Goal: Find contact information: Obtain details needed to contact an individual or organization

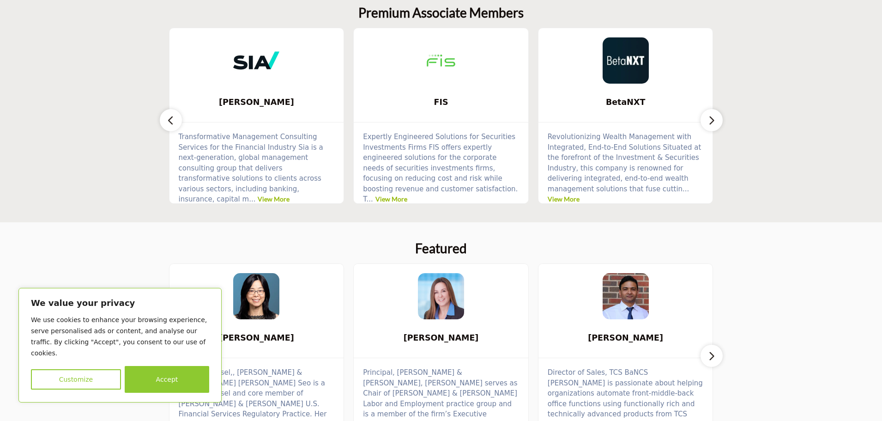
scroll to position [277, 0]
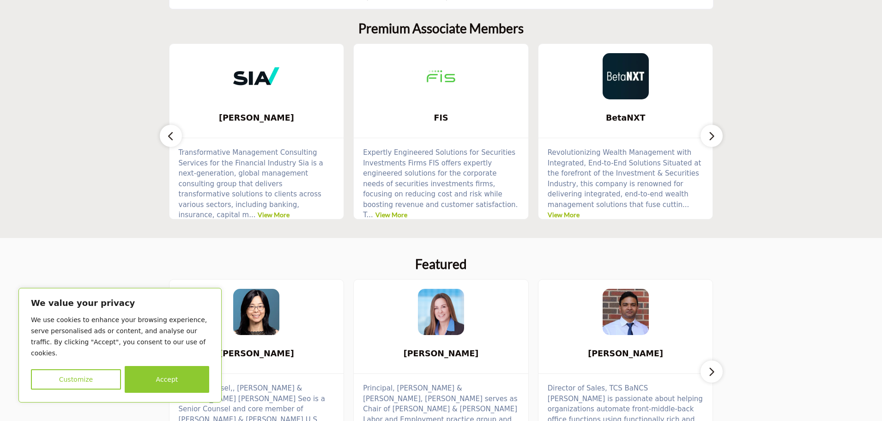
click at [709, 135] on icon "button" at bounding box center [711, 136] width 7 height 12
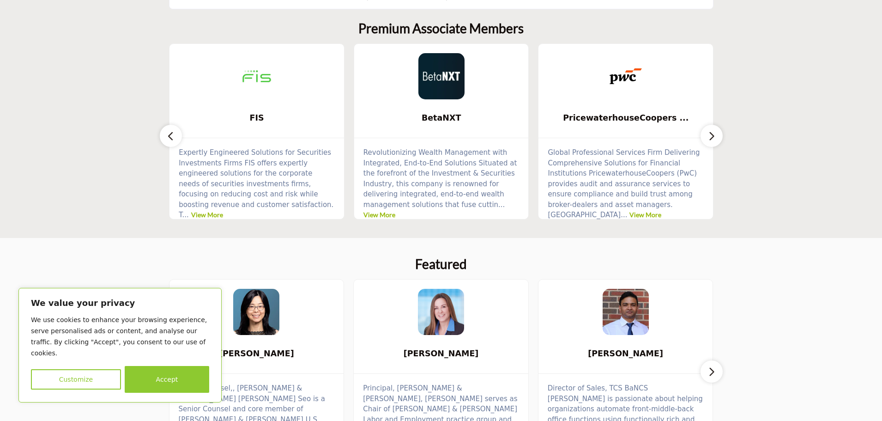
click at [709, 135] on icon "button" at bounding box center [711, 136] width 7 height 12
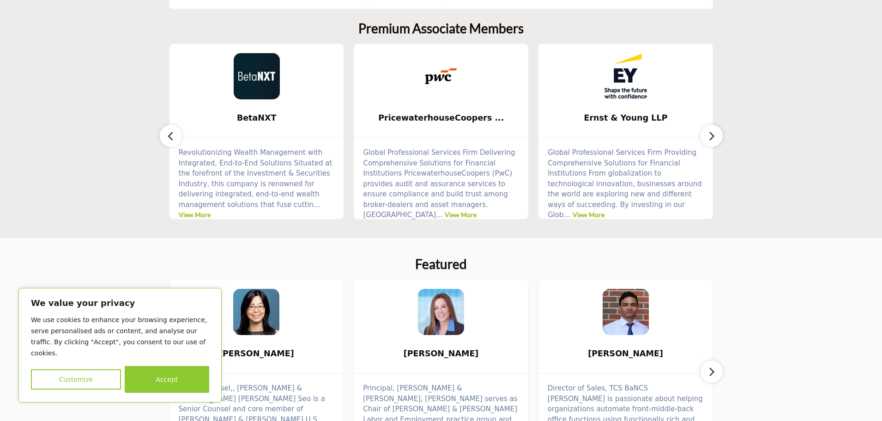
click at [709, 135] on icon "button" at bounding box center [711, 136] width 7 height 12
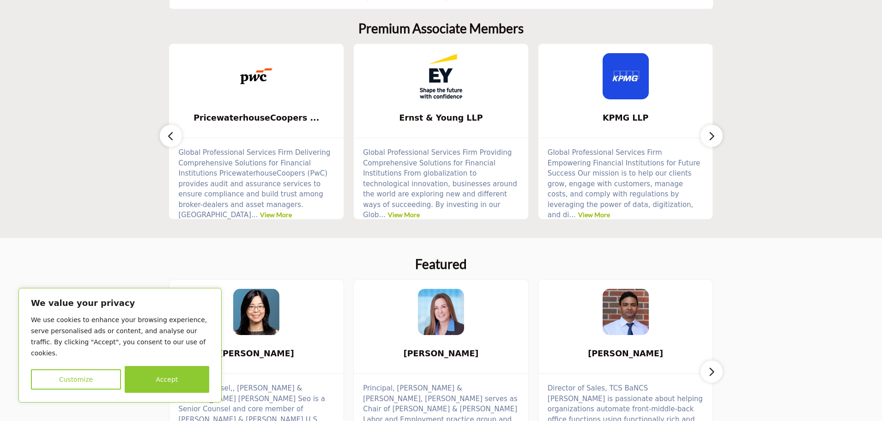
click at [709, 135] on icon "button" at bounding box center [711, 136] width 7 height 12
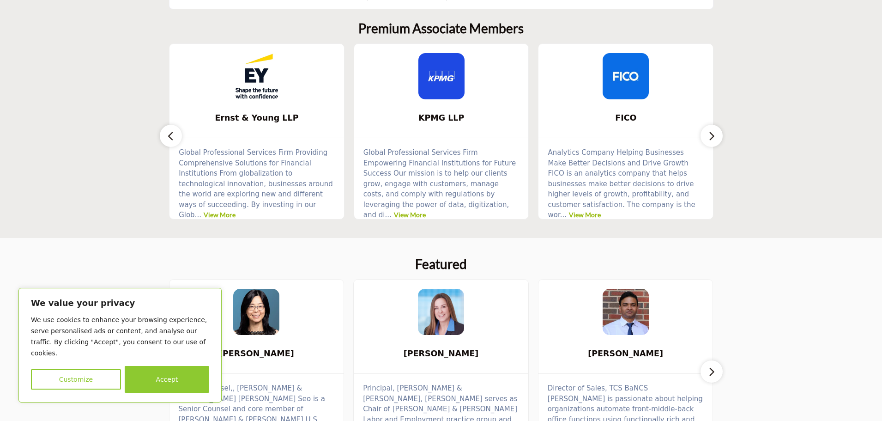
click at [709, 135] on icon "button" at bounding box center [711, 136] width 7 height 12
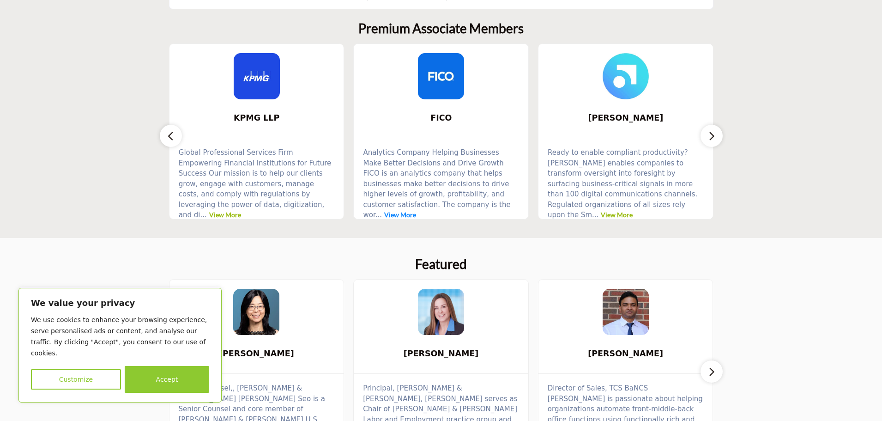
click at [416, 211] on link "View More" at bounding box center [400, 215] width 32 height 8
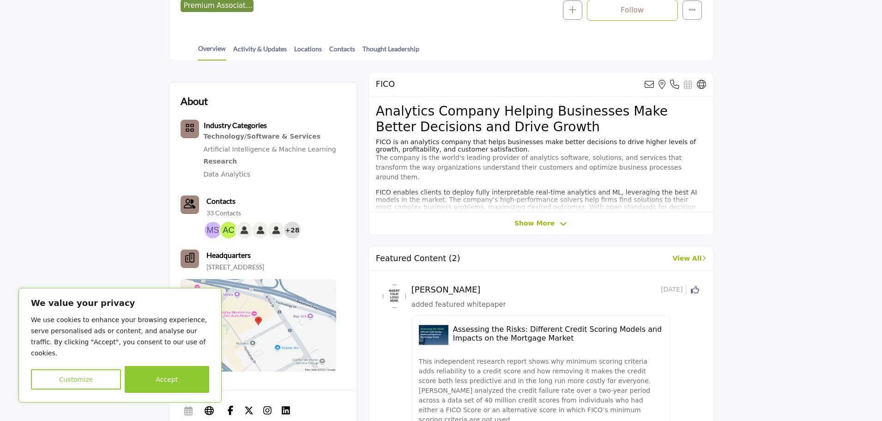
scroll to position [185, 0]
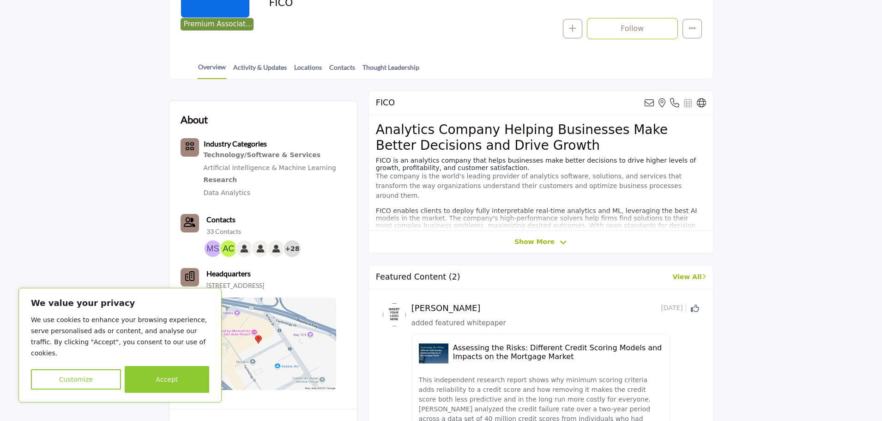
click at [538, 244] on span "Show More" at bounding box center [535, 242] width 40 height 10
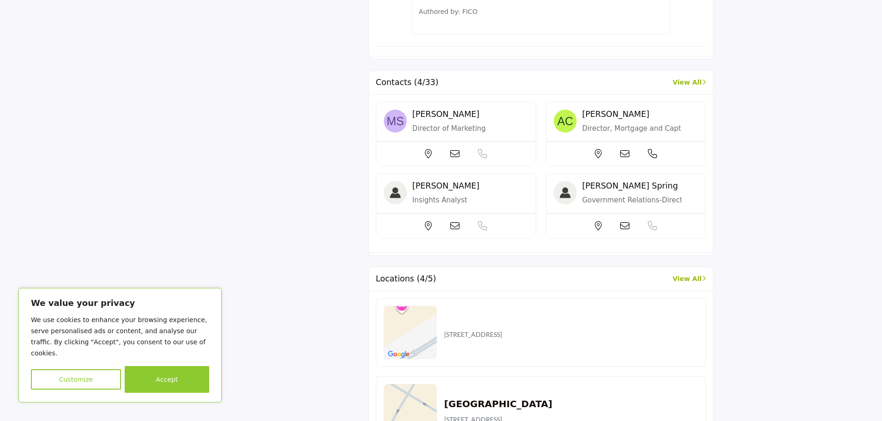
scroll to position [878, 0]
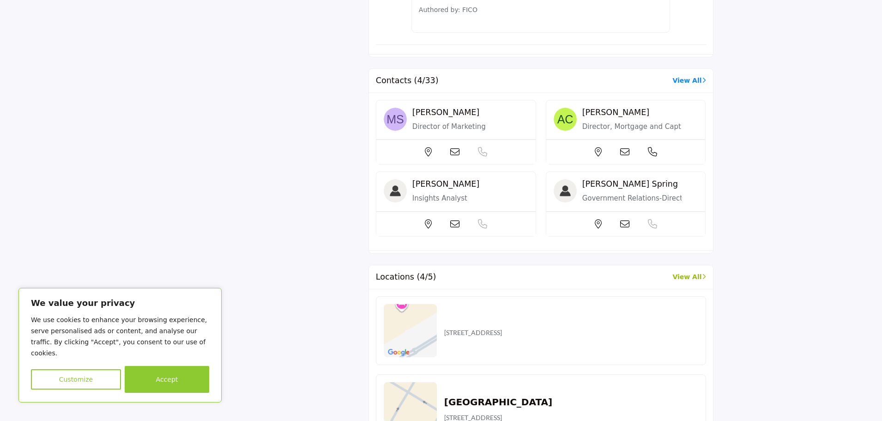
click at [686, 76] on link "View All" at bounding box center [689, 81] width 33 height 10
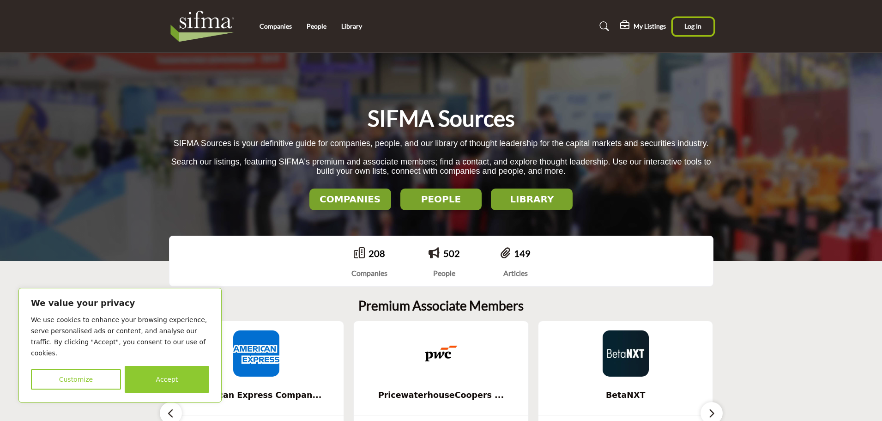
click at [695, 24] on span "Log In" at bounding box center [693, 26] width 17 height 8
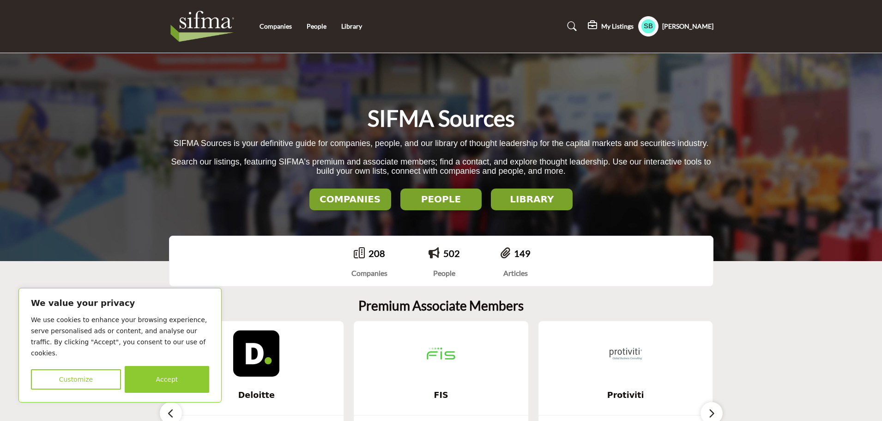
click at [612, 28] on h5 "My Listings" at bounding box center [617, 26] width 32 height 8
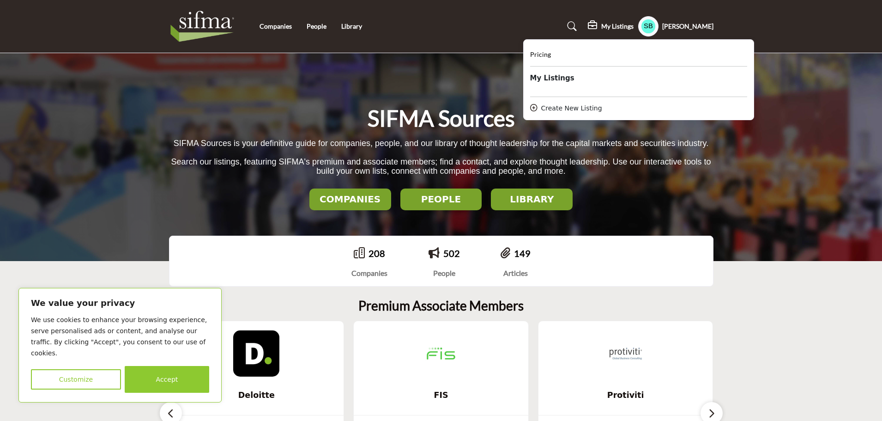
click at [559, 77] on b "My Listings" at bounding box center [552, 78] width 44 height 11
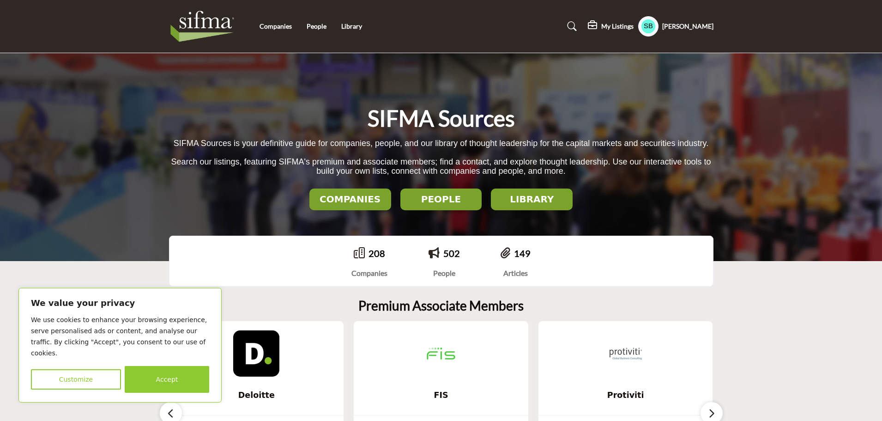
click at [695, 23] on h5 "[PERSON_NAME]" at bounding box center [687, 26] width 51 height 9
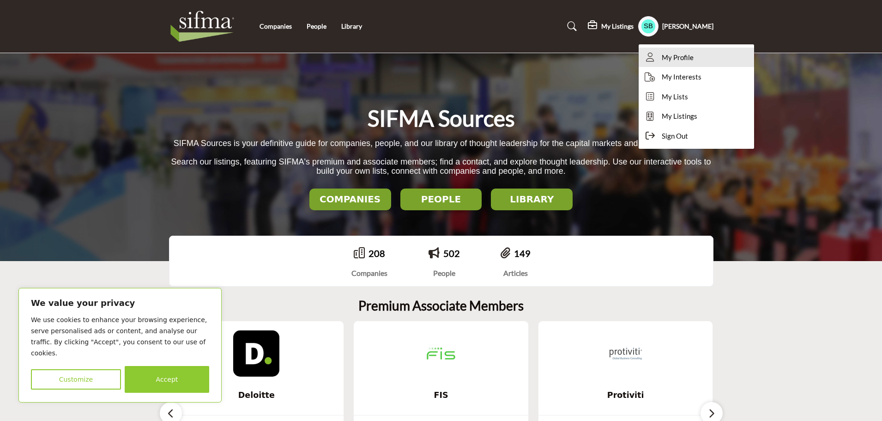
click at [694, 57] on span "My Profile" at bounding box center [678, 57] width 32 height 11
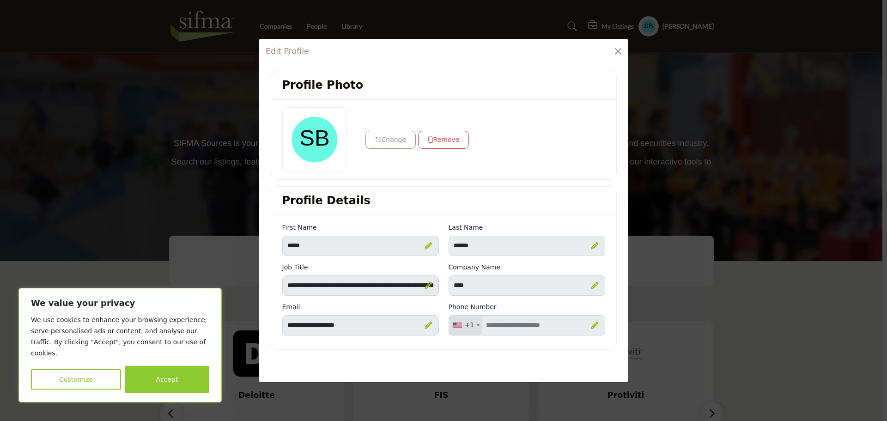
click at [394, 142] on button "Change" at bounding box center [390, 140] width 51 height 18
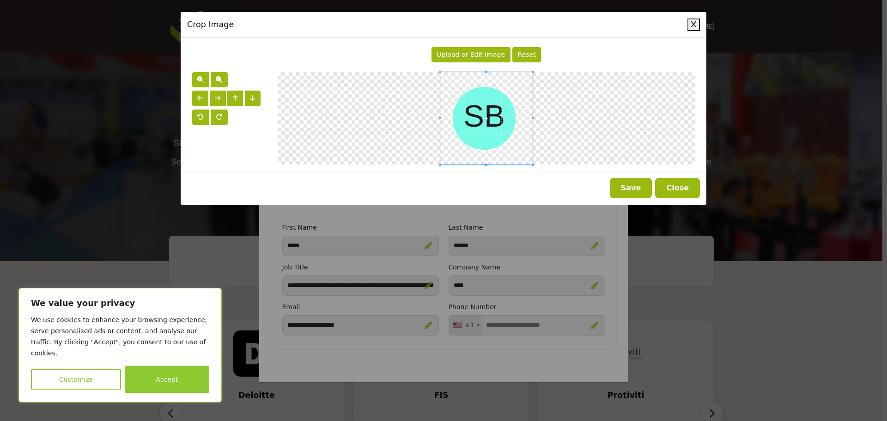
click at [679, 191] on button "Close" at bounding box center [677, 188] width 45 height 20
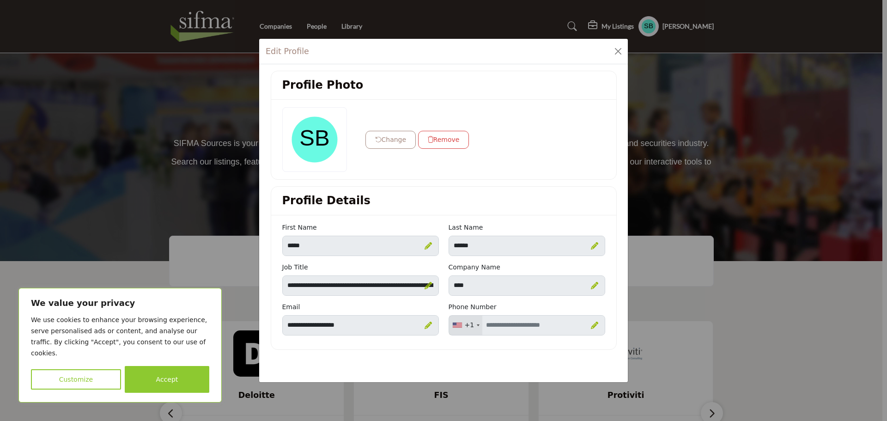
click at [427, 286] on icon at bounding box center [427, 285] width 7 height 7
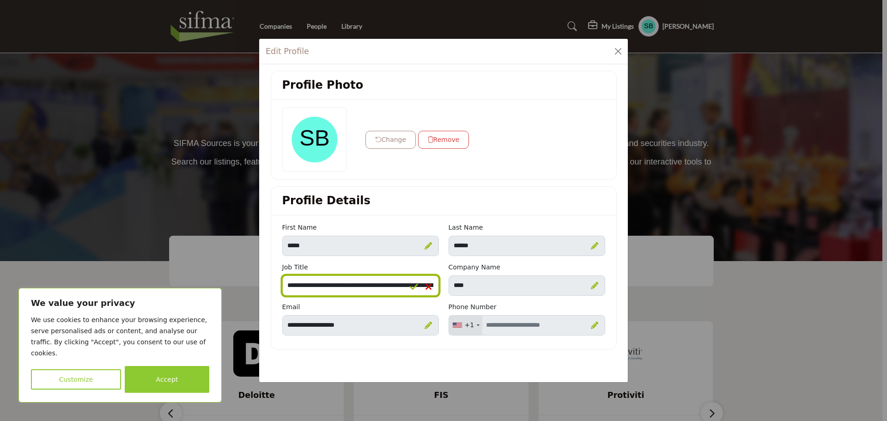
click at [331, 285] on input "**********" at bounding box center [360, 285] width 157 height 20
drag, startPoint x: 349, startPoint y: 285, endPoint x: 271, endPoint y: 284, distance: 77.6
click at [272, 284] on div "First Name ***** Last Name ****** ****" at bounding box center [443, 282] width 345 height 134
click at [350, 289] on input "**********" at bounding box center [360, 285] width 157 height 20
drag, startPoint x: 347, startPoint y: 284, endPoint x: 307, endPoint y: 284, distance: 40.6
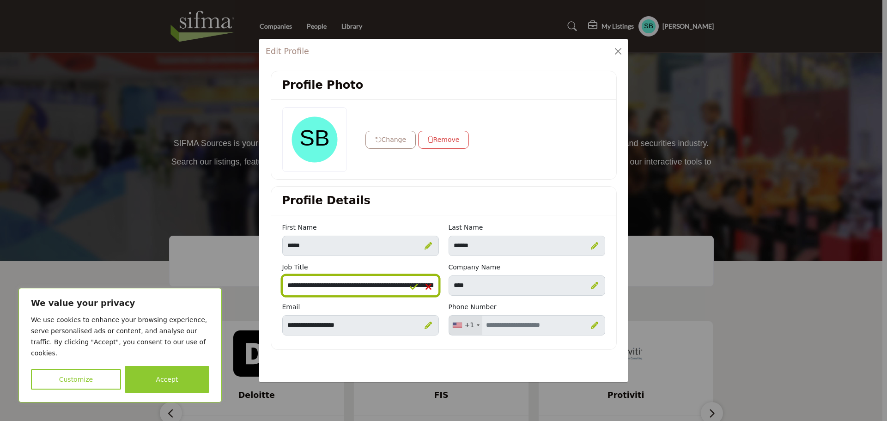
click at [307, 284] on input "**********" at bounding box center [360, 285] width 157 height 20
type input "**********"
click at [530, 220] on div "First Name ***** Last Name ****** ****" at bounding box center [443, 282] width 345 height 134
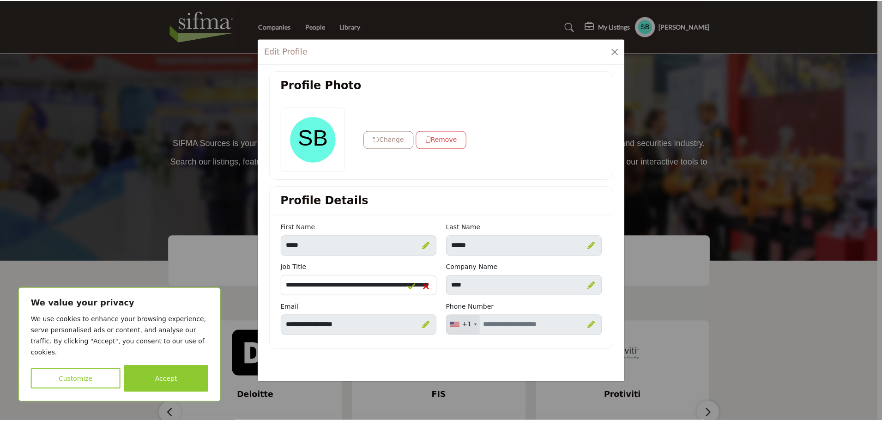
scroll to position [0, 0]
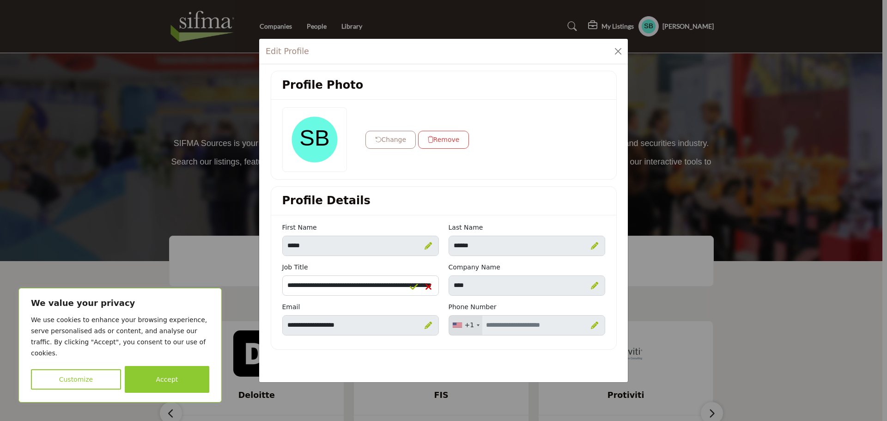
click at [414, 227] on div "First Name" at bounding box center [360, 229] width 157 height 13
click at [412, 287] on icon at bounding box center [414, 286] width 8 height 9
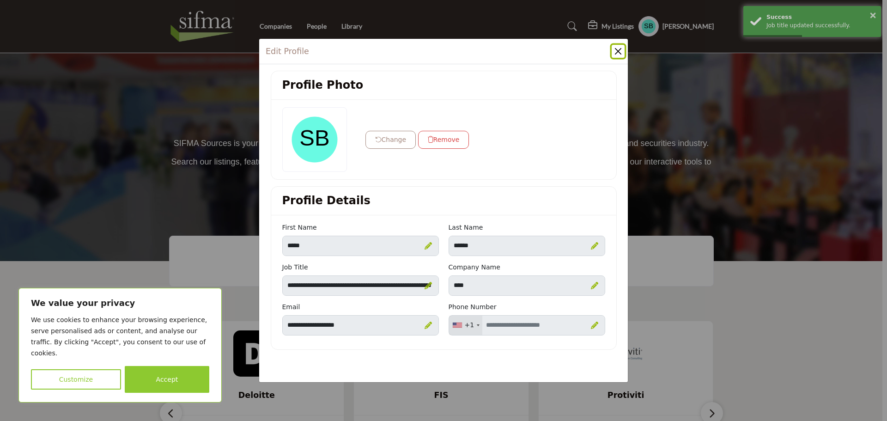
click at [618, 50] on button "Close" at bounding box center [618, 51] width 13 height 13
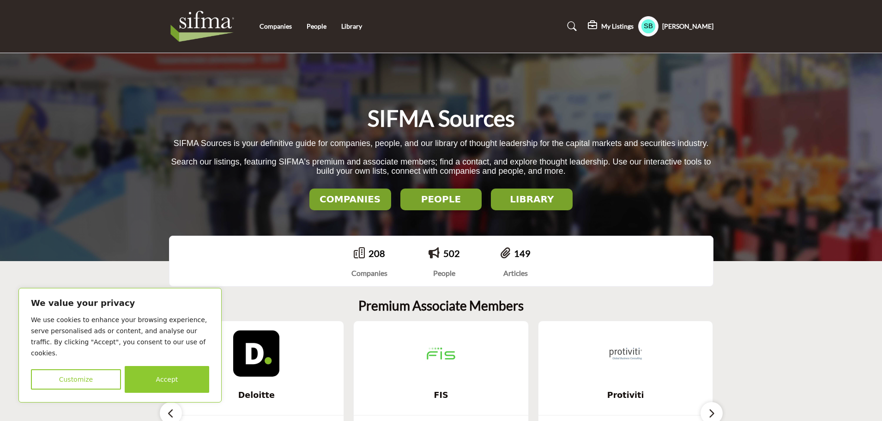
click at [679, 30] on h5 "[PERSON_NAME]" at bounding box center [687, 26] width 51 height 9
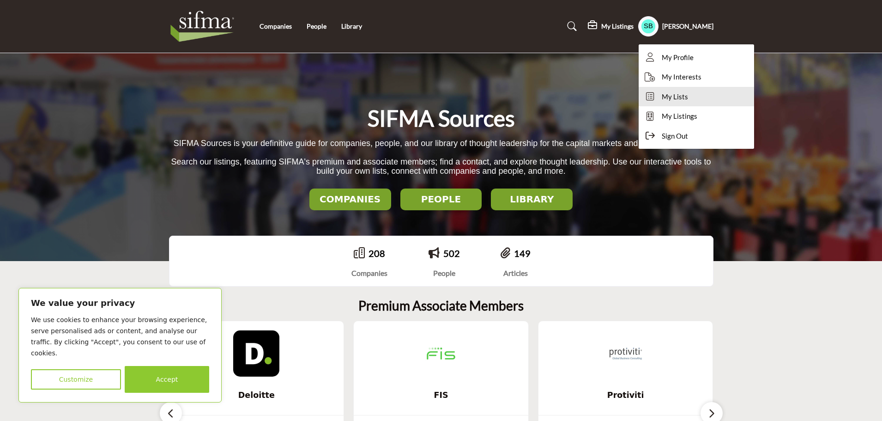
click at [688, 92] on span "My Lists" at bounding box center [675, 96] width 26 height 11
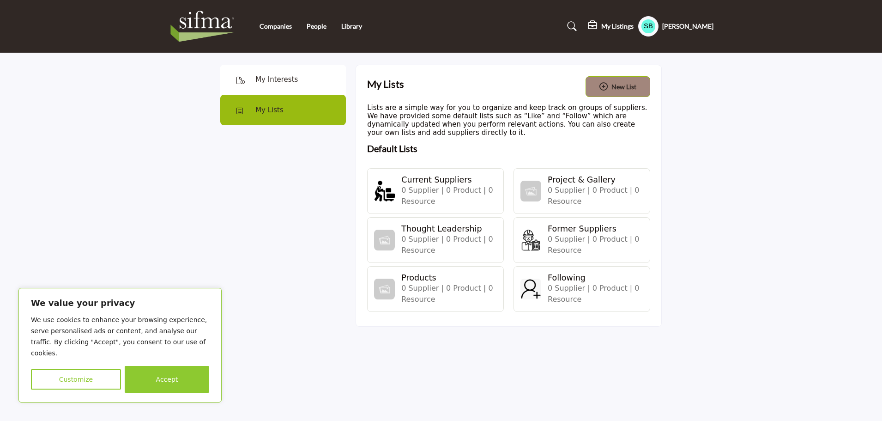
click at [693, 28] on h5 "[PERSON_NAME]" at bounding box center [687, 26] width 51 height 9
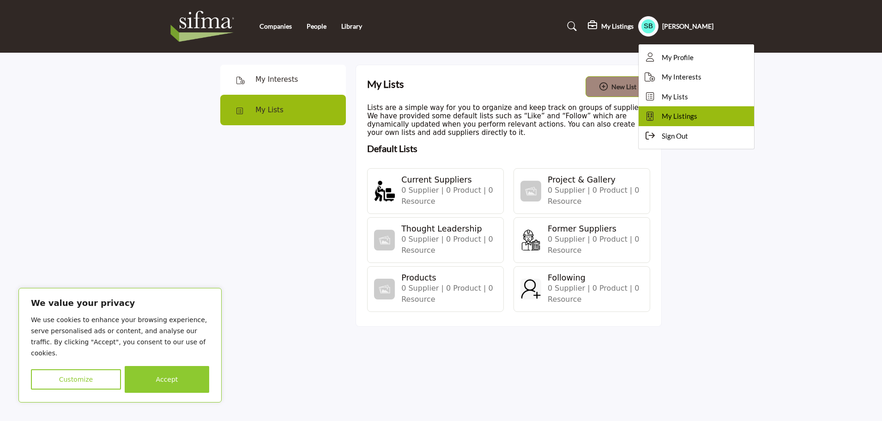
click at [697, 117] on span "My Listings" at bounding box center [680, 116] width 36 height 11
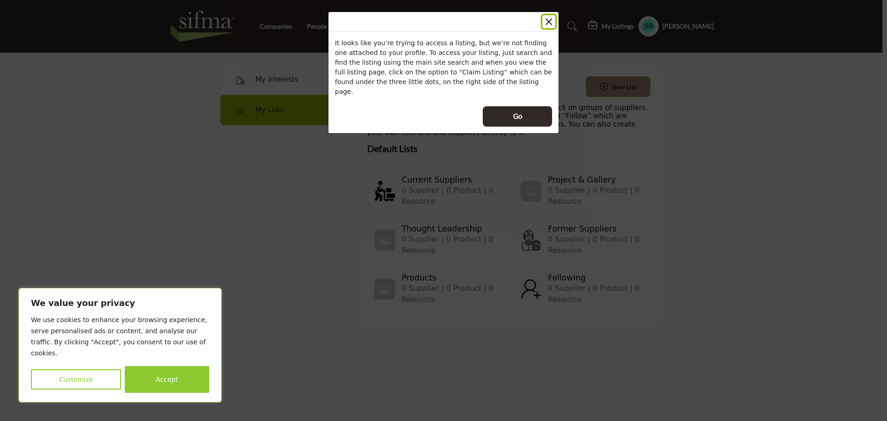
click at [545, 21] on button "Close" at bounding box center [548, 21] width 13 height 13
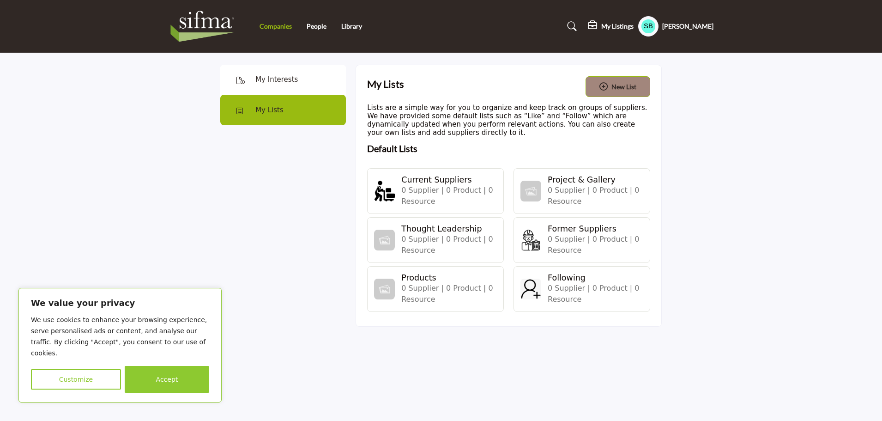
click at [269, 28] on link "Companies" at bounding box center [276, 26] width 32 height 8
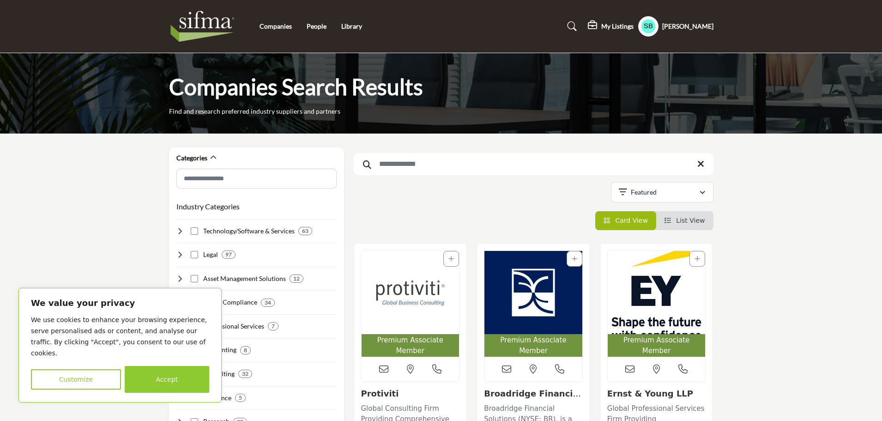
click at [658, 25] on profile-featured-aa84c851-b6d2-4e06-8c86-8dca47ef573b "Show hide supplier dropdown" at bounding box center [648, 26] width 20 height 20
